Goal: Transaction & Acquisition: Download file/media

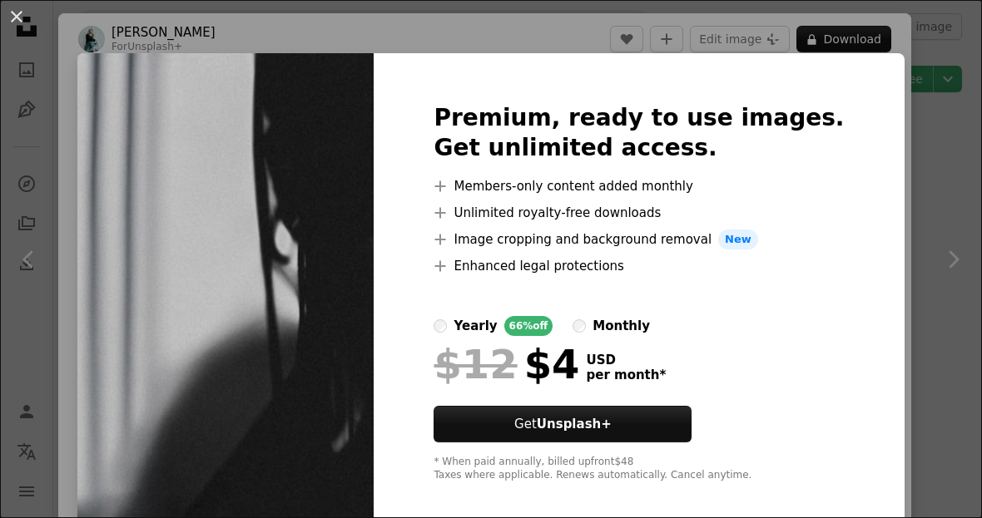
scroll to position [3858, 0]
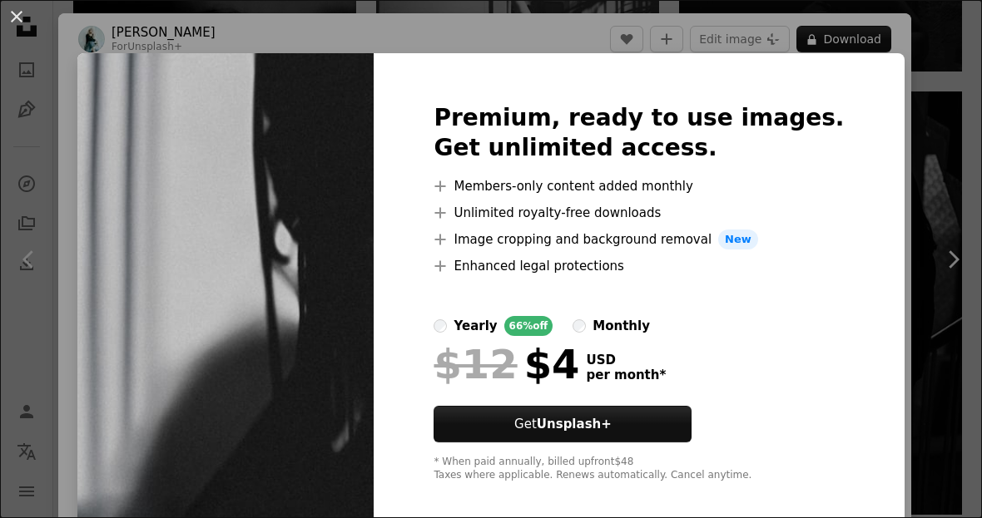
click at [878, 138] on div "An X shape Premium, ready to use images. Get unlimited access. A plus sign Memb…" at bounding box center [491, 259] width 982 height 518
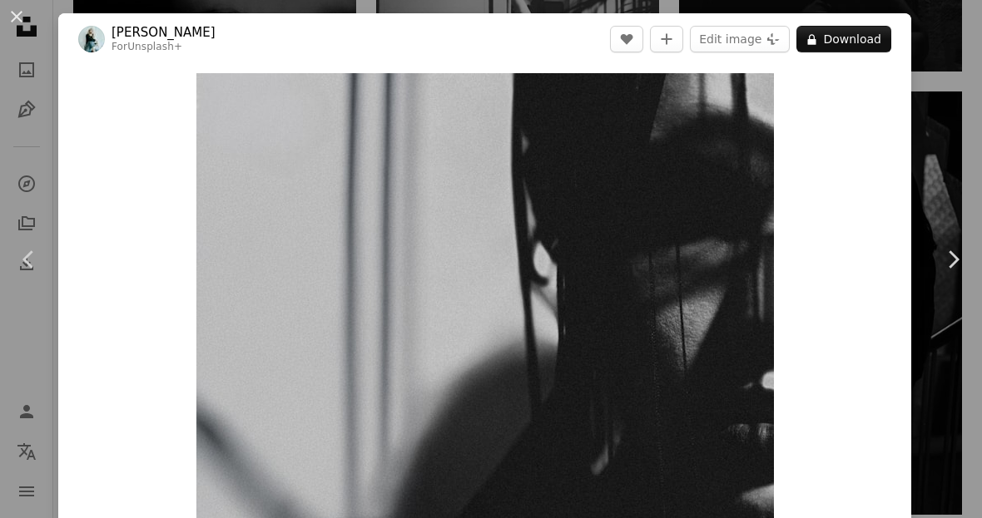
click at [949, 110] on div "An X shape Chevron left Chevron right [PERSON_NAME] For Unsplash+ A heart A plu…" at bounding box center [491, 259] width 982 height 518
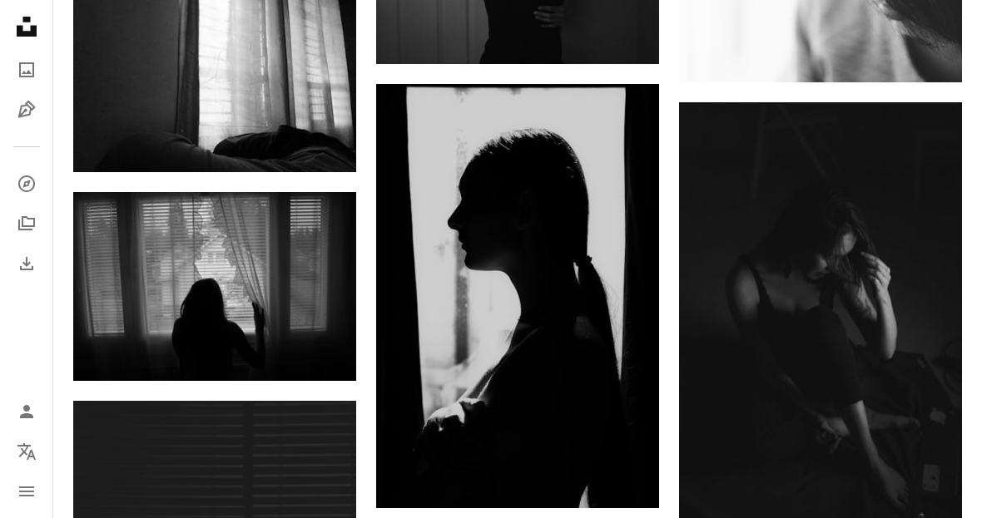
scroll to position [6275, 0]
click at [881, 324] on img at bounding box center [820, 315] width 283 height 427
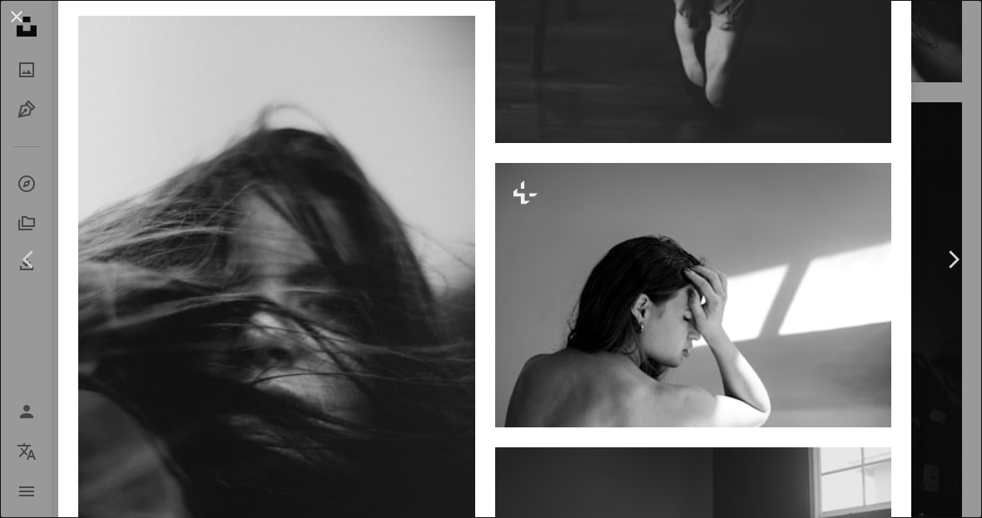
scroll to position [6059, 0]
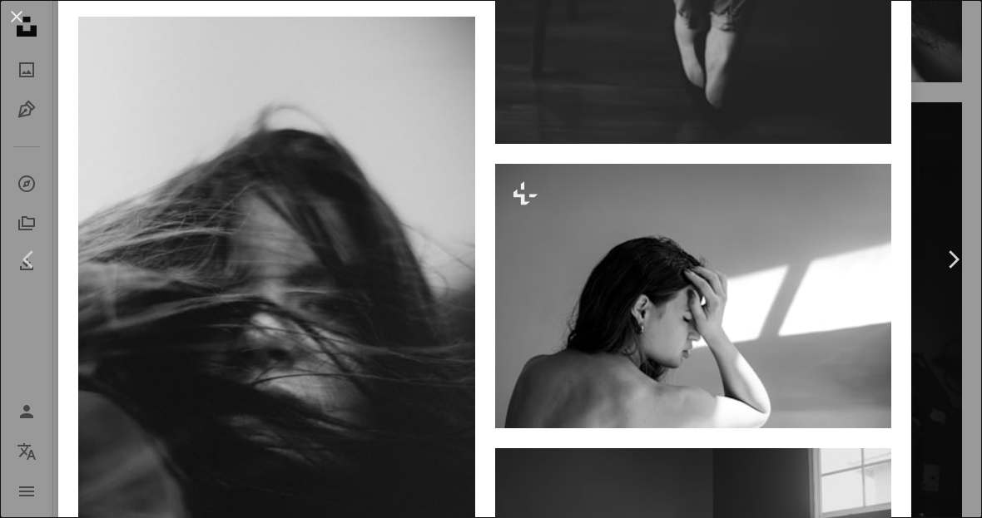
click at [386, 374] on img at bounding box center [276, 314] width 397 height 595
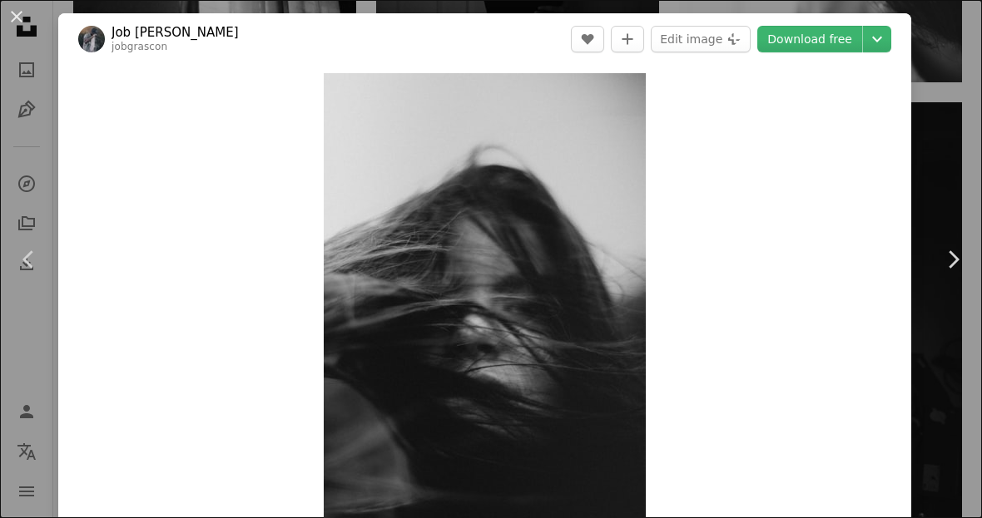
click at [890, 34] on icon "Chevron down" at bounding box center [877, 39] width 27 height 20
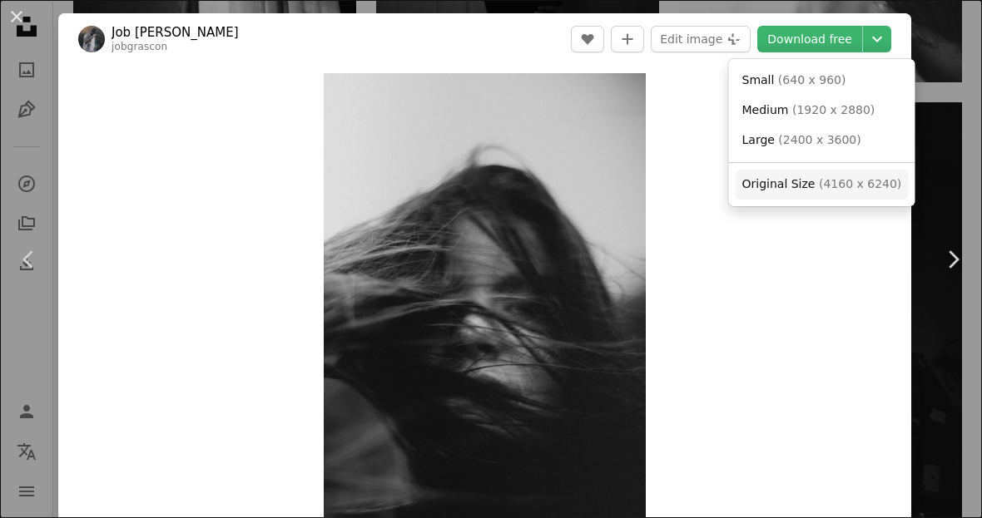
click at [821, 171] on link "Original Size ( 4160 x 6240 )" at bounding box center [822, 185] width 173 height 30
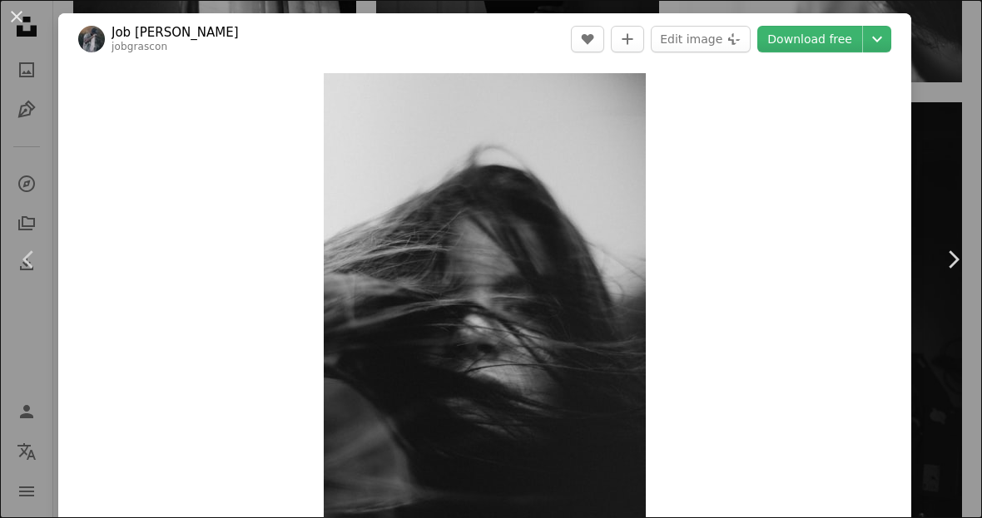
scroll to position [1386, 0]
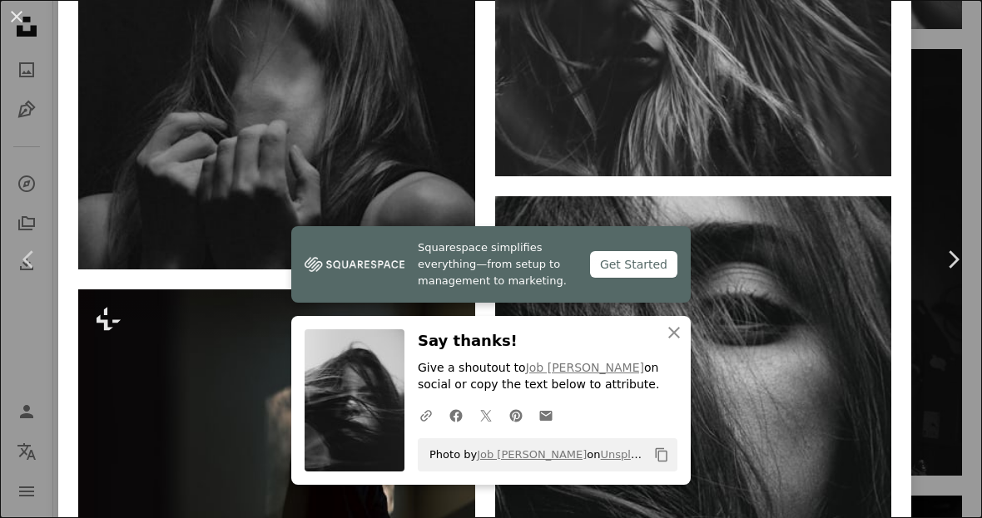
click at [672, 343] on icon "An X shape" at bounding box center [674, 333] width 20 height 20
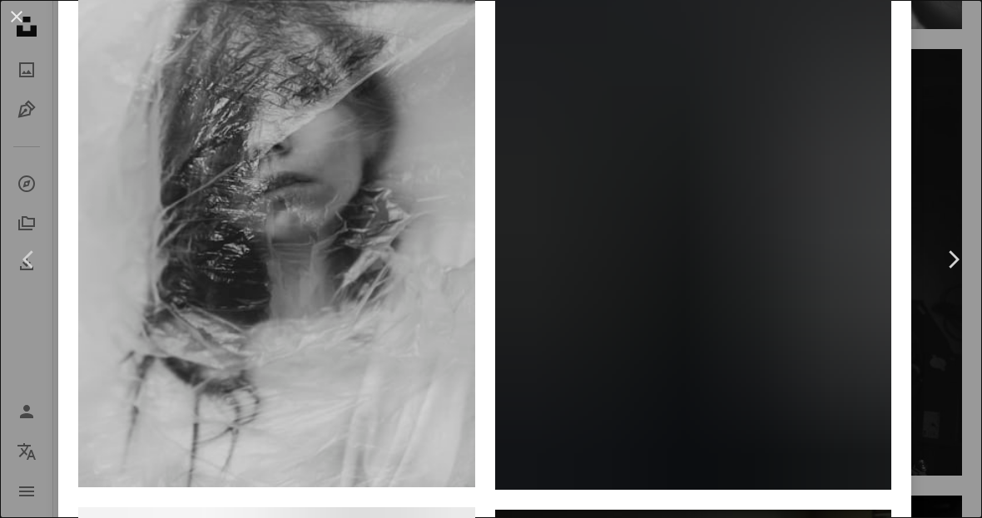
scroll to position [3282, 0]
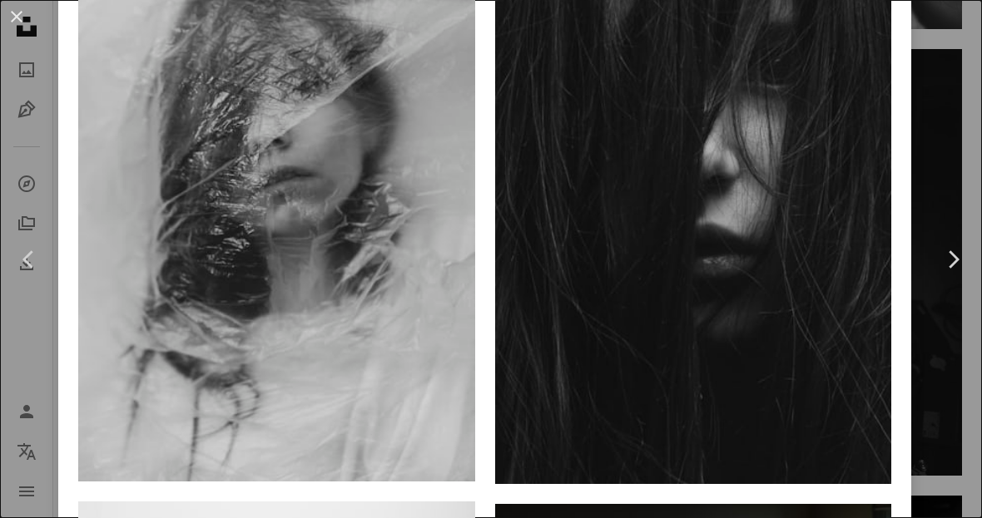
click at [830, 268] on img at bounding box center [693, 186] width 397 height 595
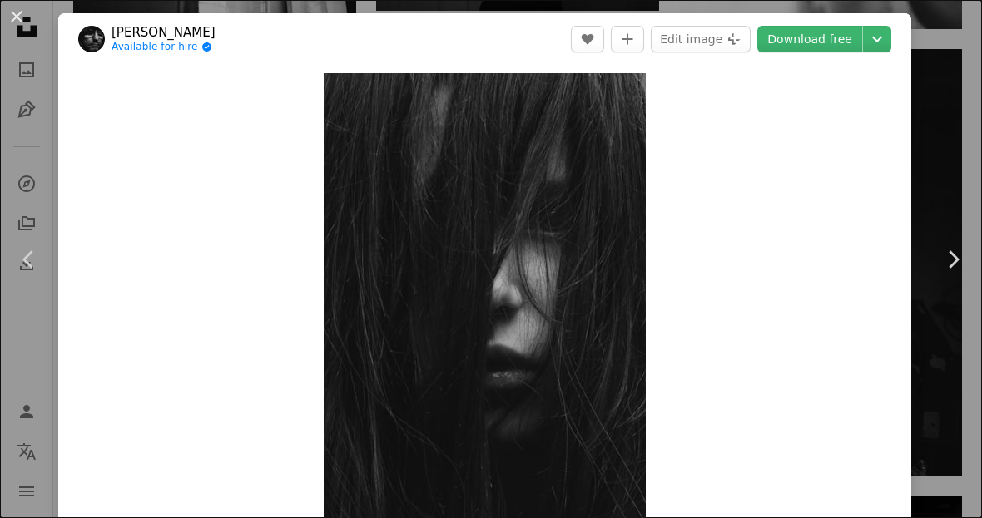
click at [885, 36] on icon "Chevron down" at bounding box center [877, 39] width 27 height 20
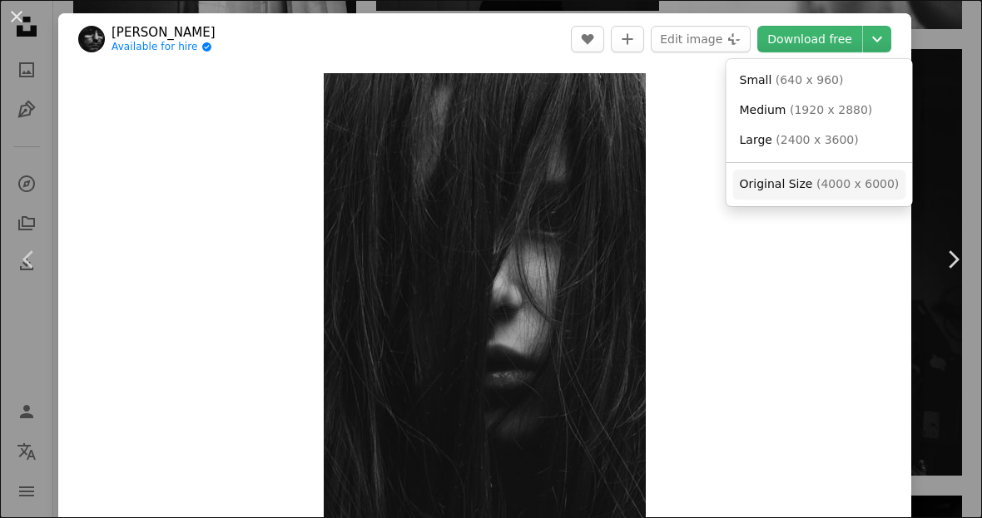
click at [816, 177] on span "( 4000 x 6000 )" at bounding box center [857, 183] width 82 height 13
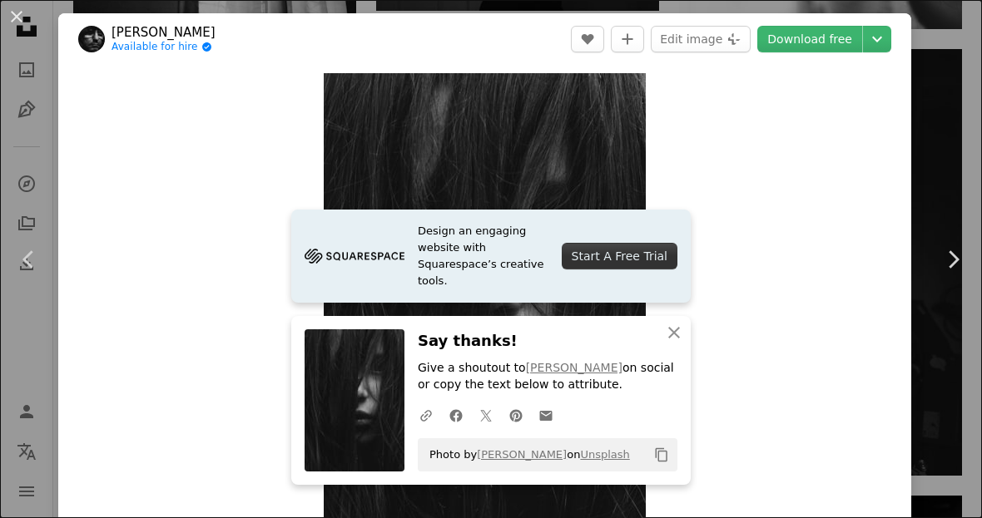
click at [669, 343] on icon "An X shape" at bounding box center [674, 333] width 20 height 20
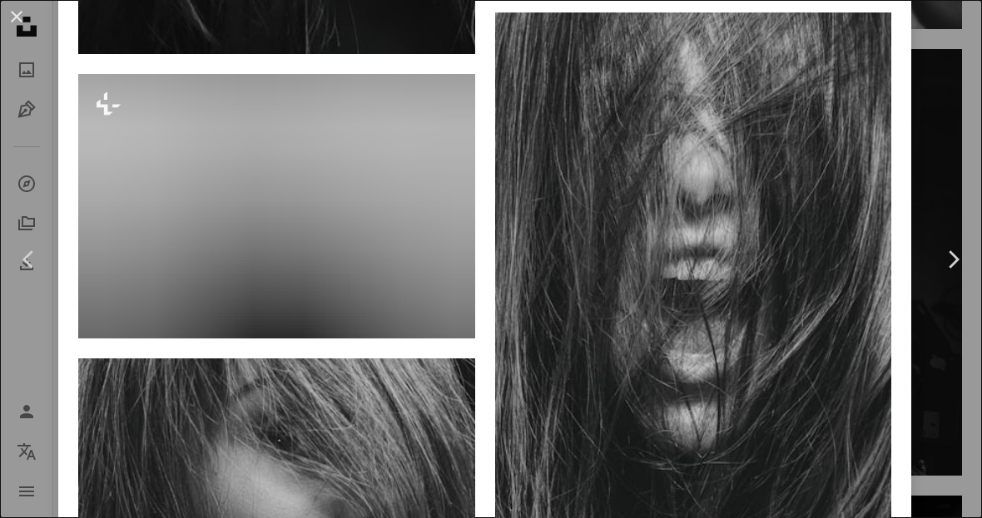
scroll to position [1969, 0]
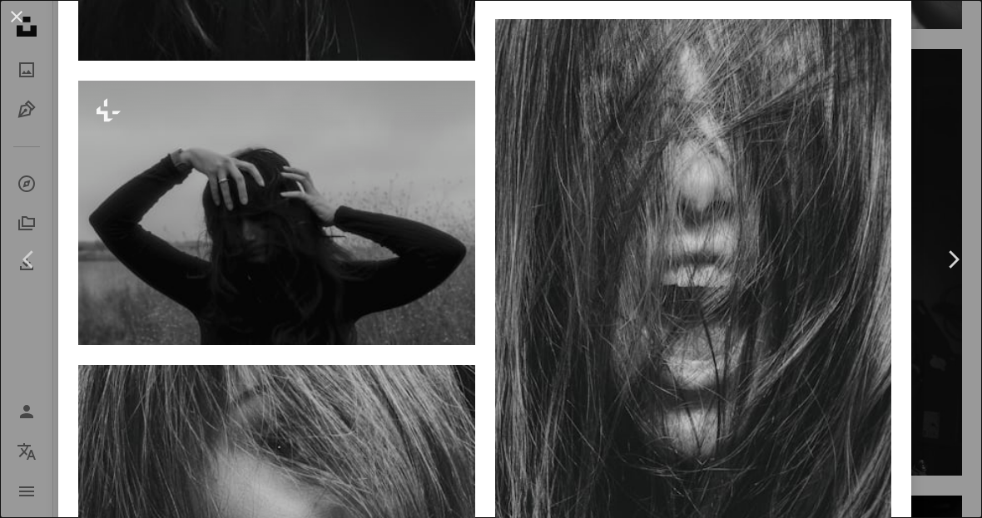
click at [820, 305] on img at bounding box center [693, 300] width 397 height 562
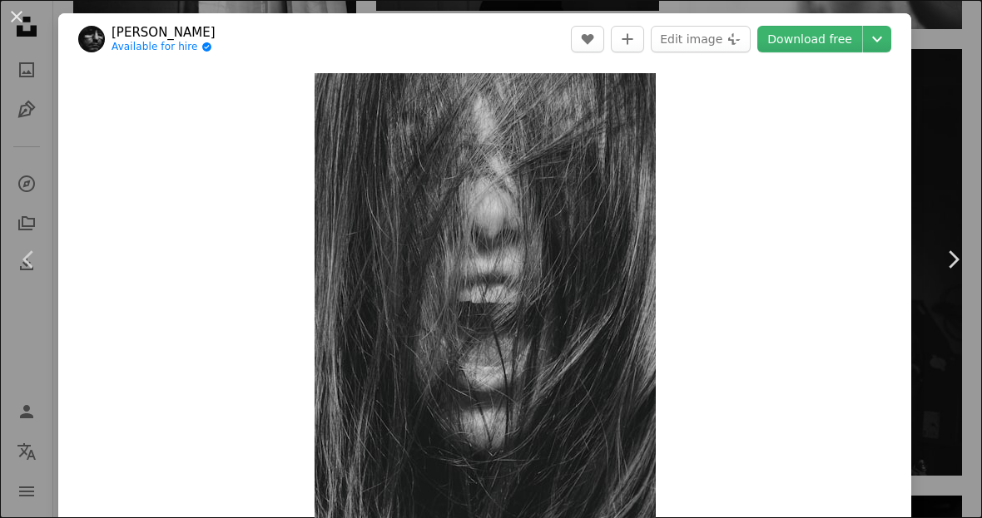
click at [862, 37] on link "Download free" at bounding box center [809, 39] width 105 height 27
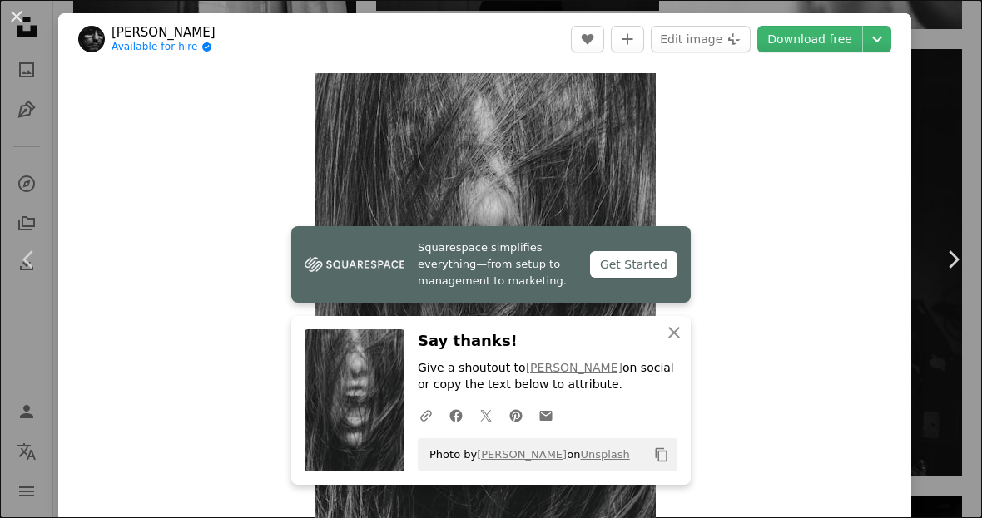
click at [878, 42] on icon "Chevron down" at bounding box center [877, 39] width 27 height 20
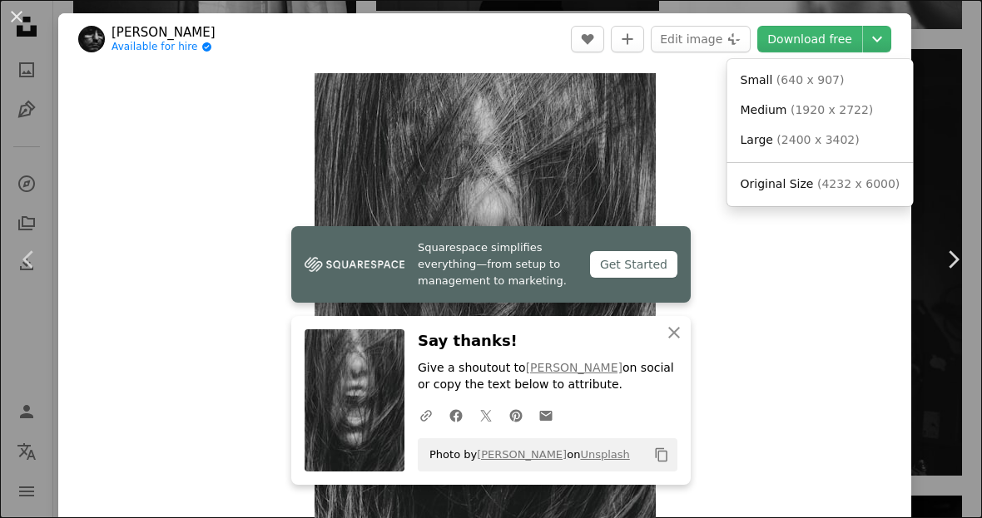
click at [807, 177] on span "Original Size" at bounding box center [777, 183] width 73 height 13
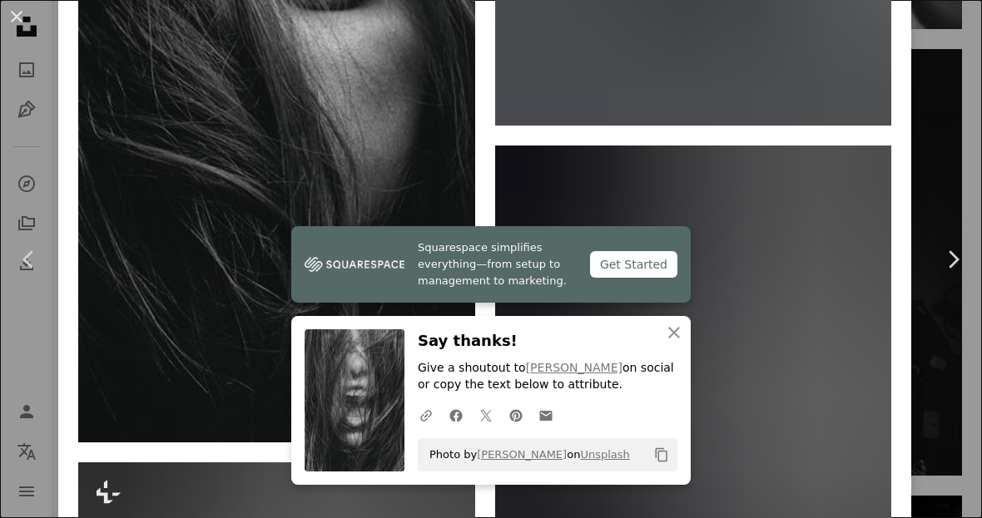
scroll to position [2704, 0]
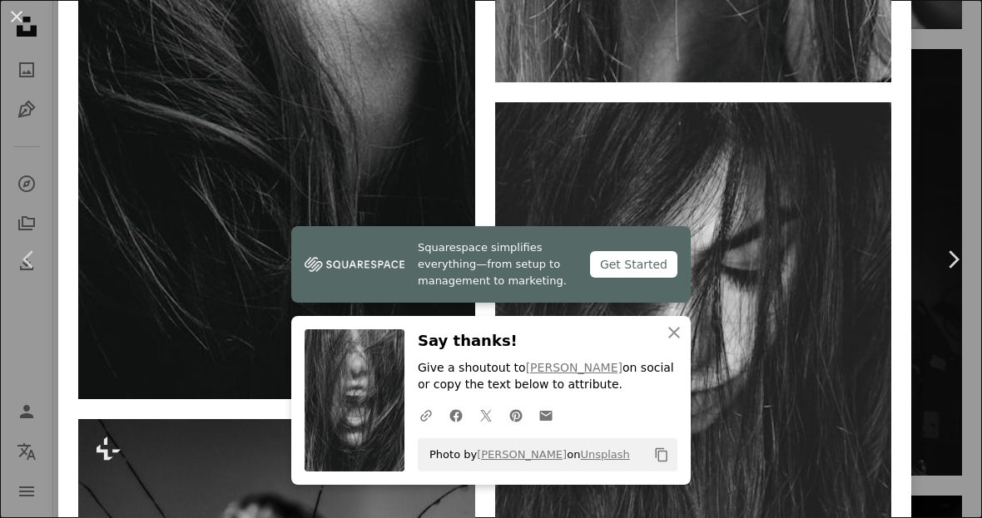
click at [679, 339] on icon "button" at bounding box center [674, 333] width 12 height 12
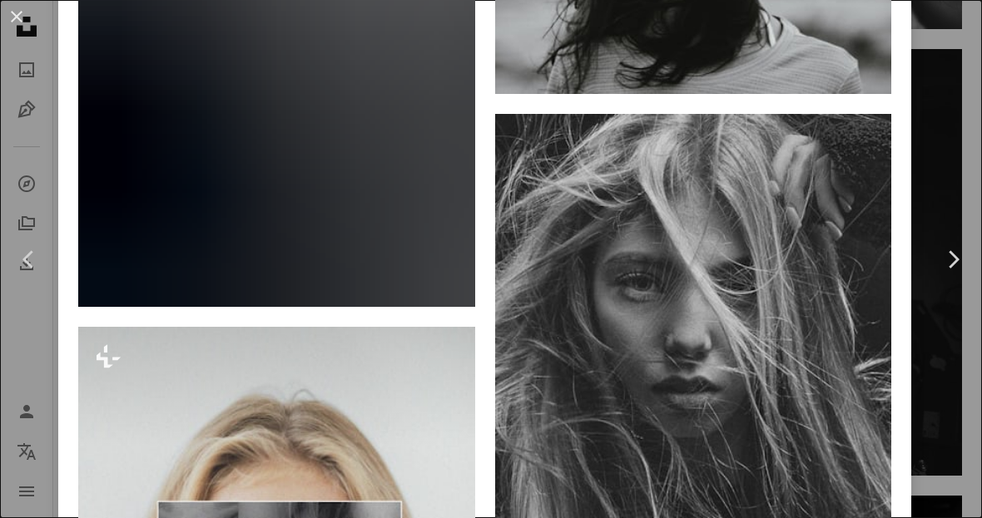
scroll to position [14535, 0]
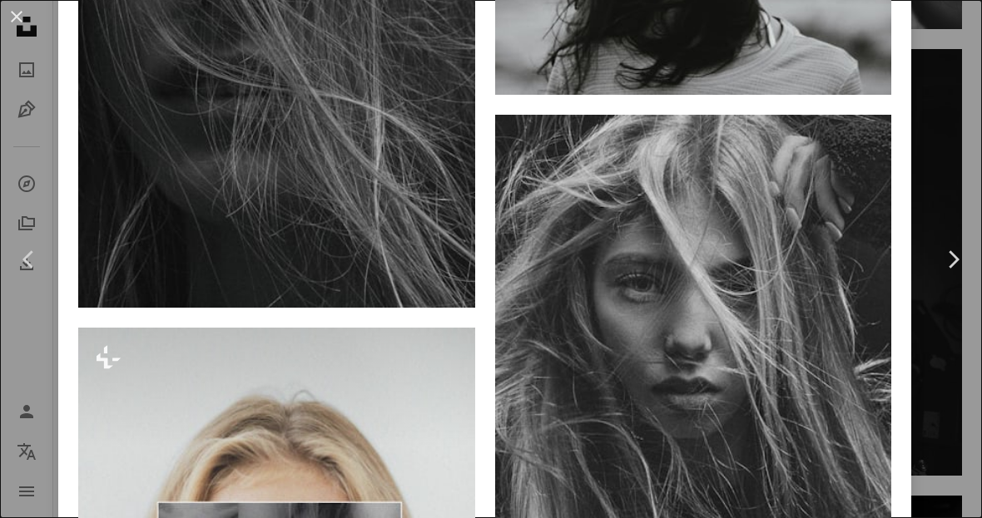
click at [953, 206] on div "An X shape Chevron left Chevron right [PERSON_NAME] Available for hire A checkm…" at bounding box center [491, 259] width 982 height 518
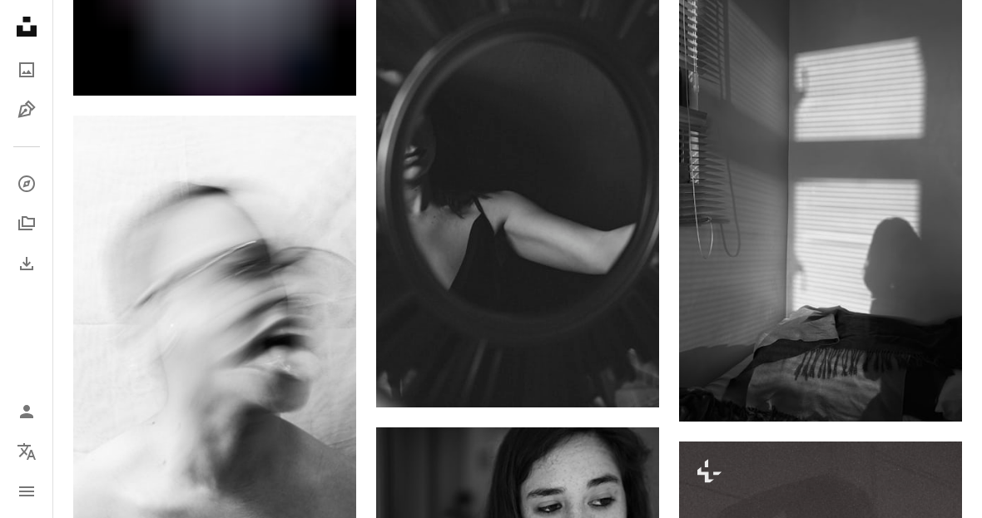
scroll to position [10574, 0]
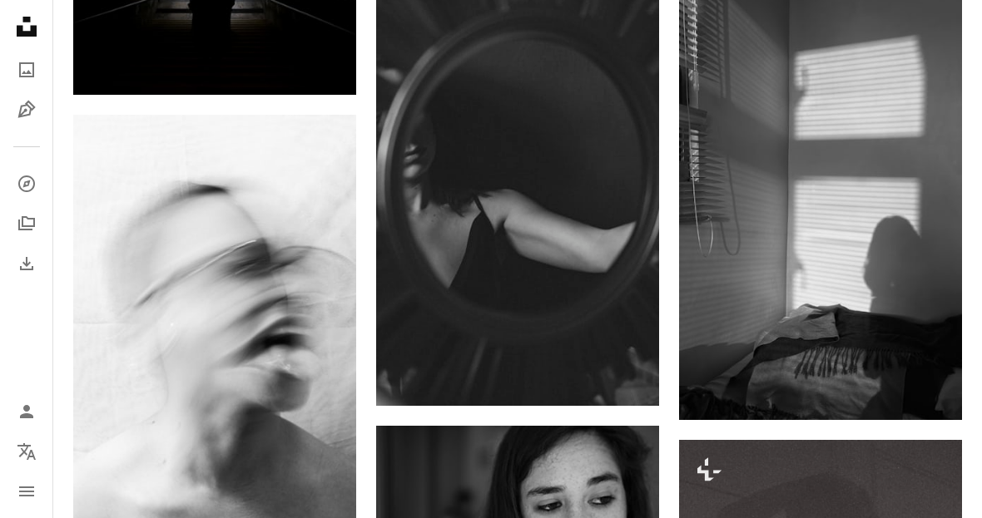
click at [871, 187] on img at bounding box center [820, 203] width 283 height 436
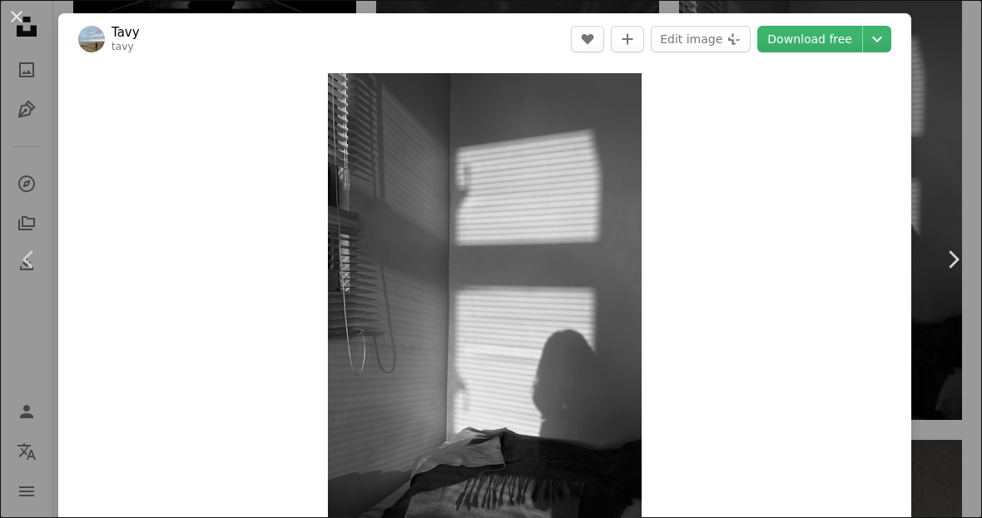
click at [890, 36] on icon "Chevron down" at bounding box center [877, 39] width 27 height 20
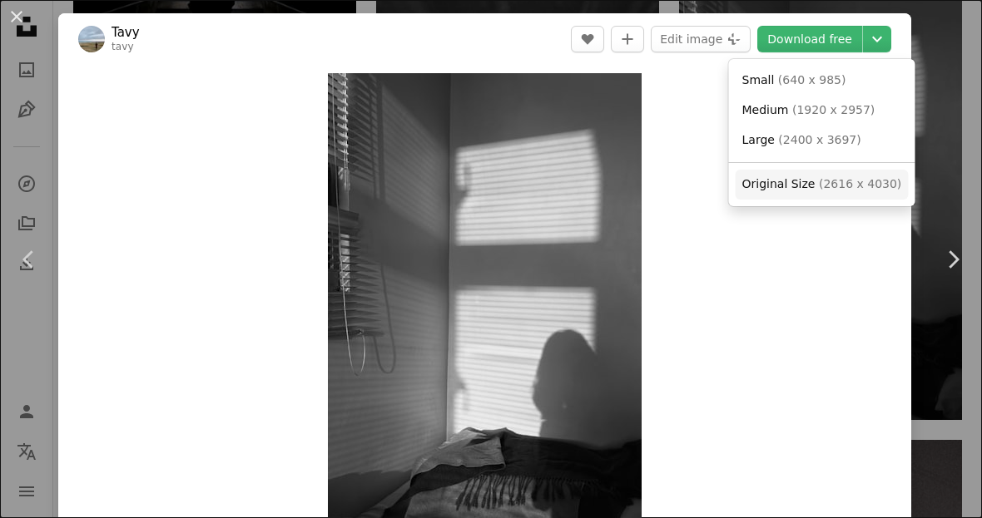
click at [850, 177] on span "( 2616 x 4030 )" at bounding box center [860, 183] width 82 height 13
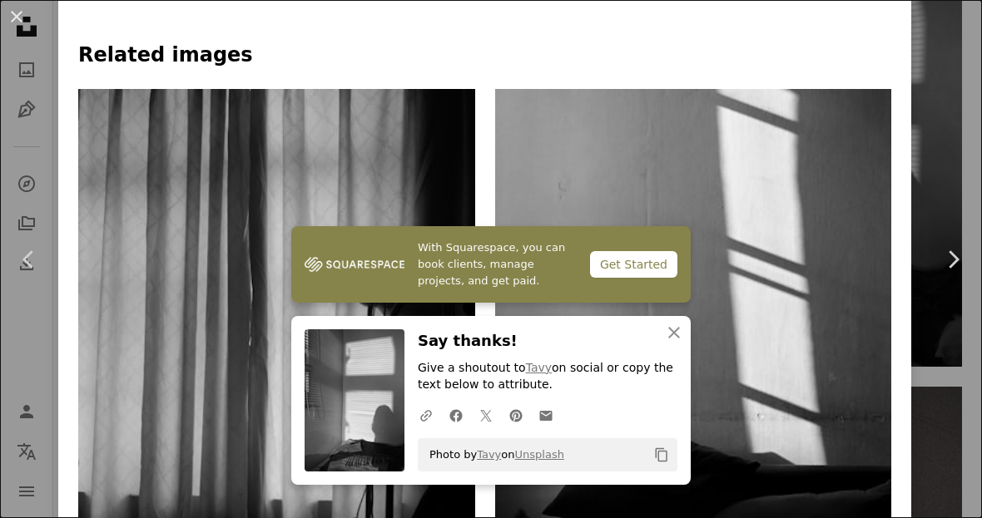
scroll to position [1273, 0]
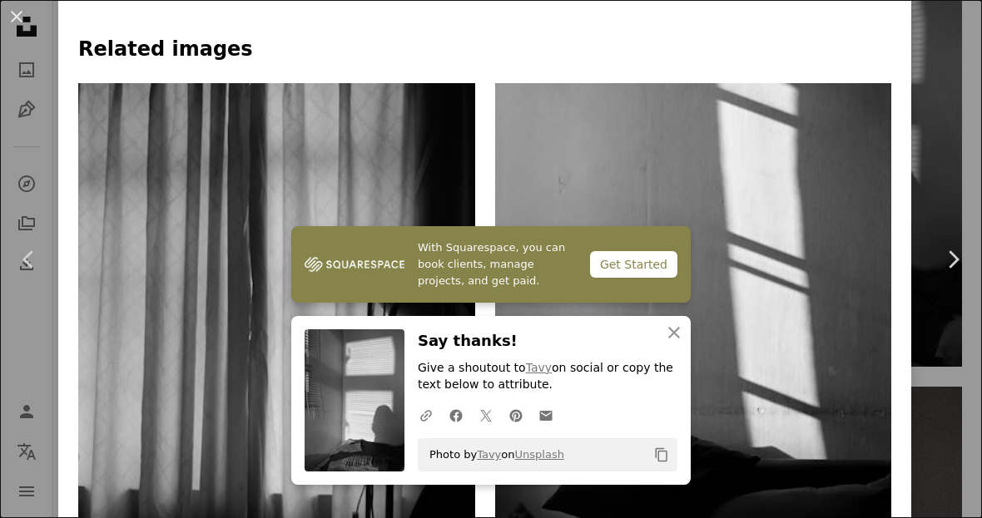
click at [680, 343] on icon "An X shape" at bounding box center [674, 333] width 20 height 20
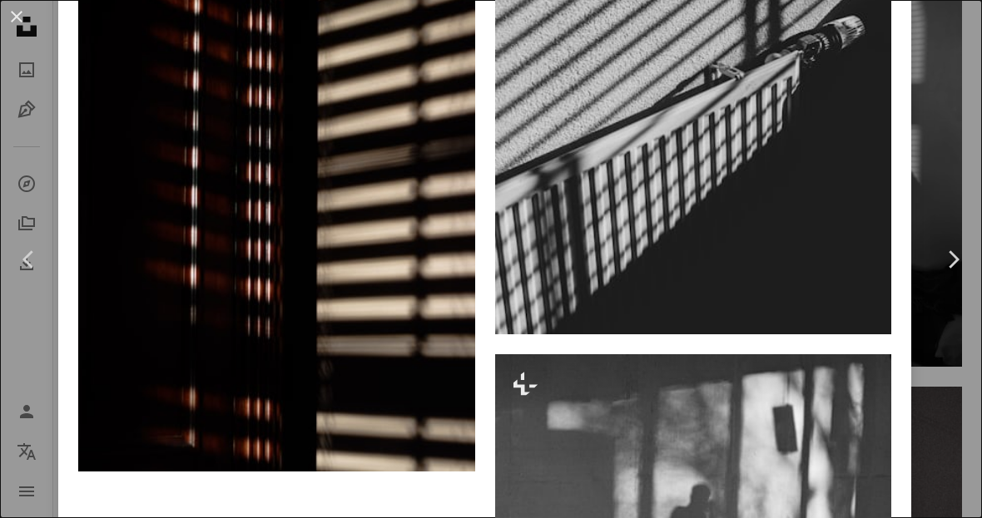
scroll to position [10024, 0]
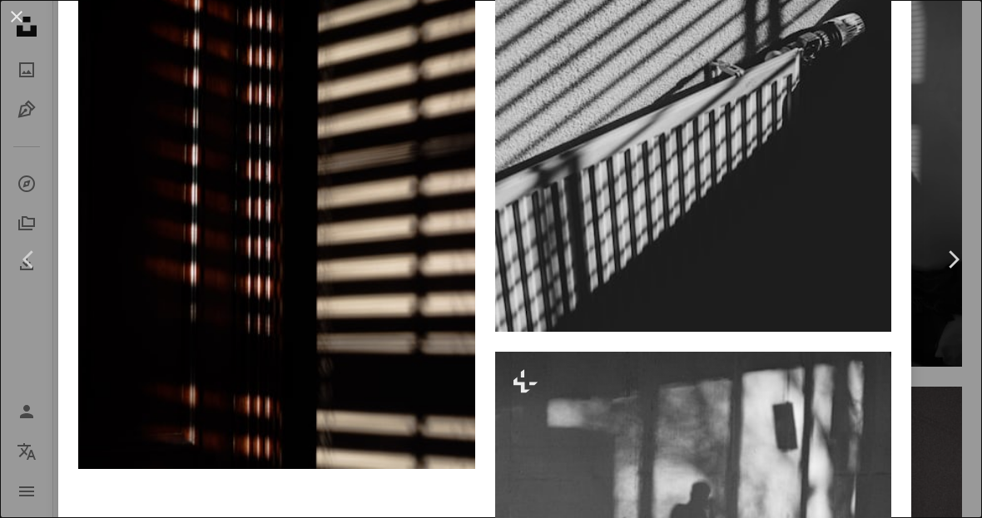
click at [948, 465] on div "An X shape Chevron left Chevron right Tavy tavy A heart A plus sign Edit image …" at bounding box center [491, 259] width 982 height 518
